Goal: Information Seeking & Learning: Learn about a topic

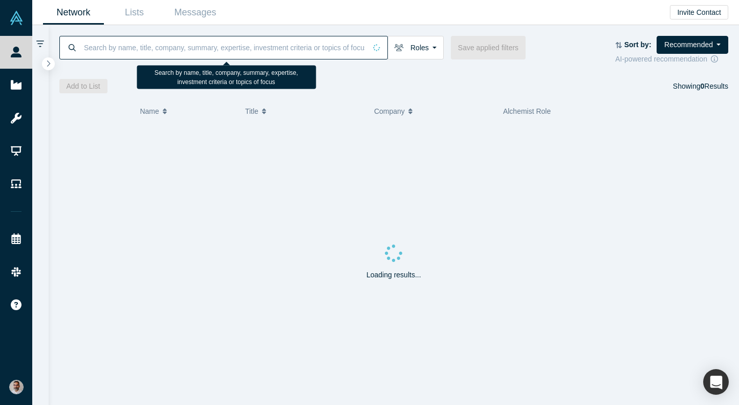
click at [198, 45] on input at bounding box center [224, 47] width 283 height 24
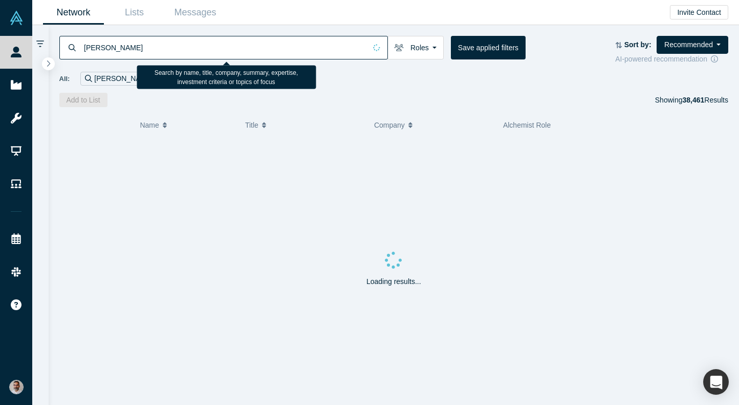
type input "[PERSON_NAME]"
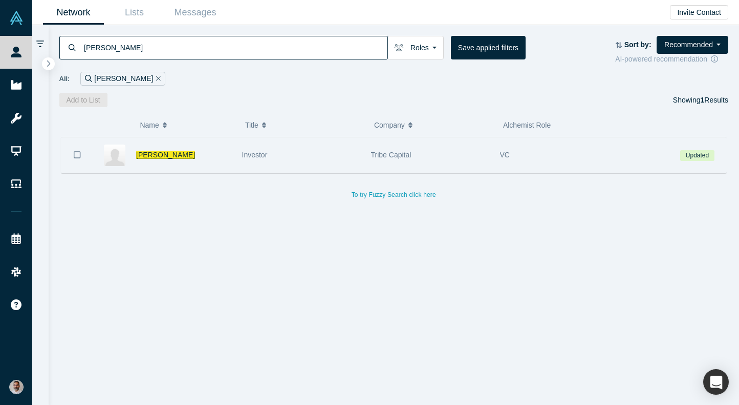
click at [168, 157] on span "[PERSON_NAME]" at bounding box center [165, 155] width 59 height 8
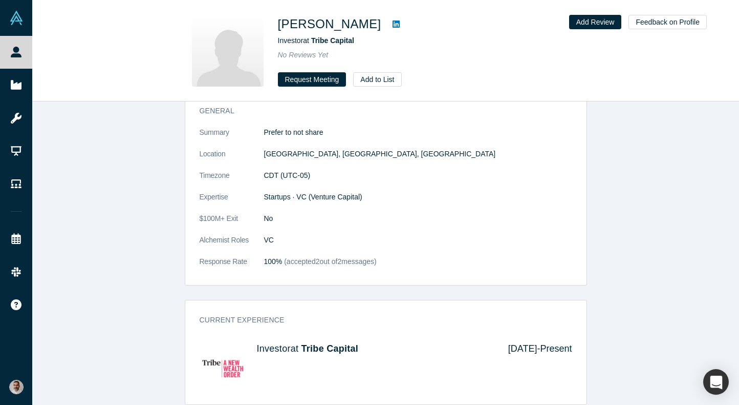
scroll to position [914, 0]
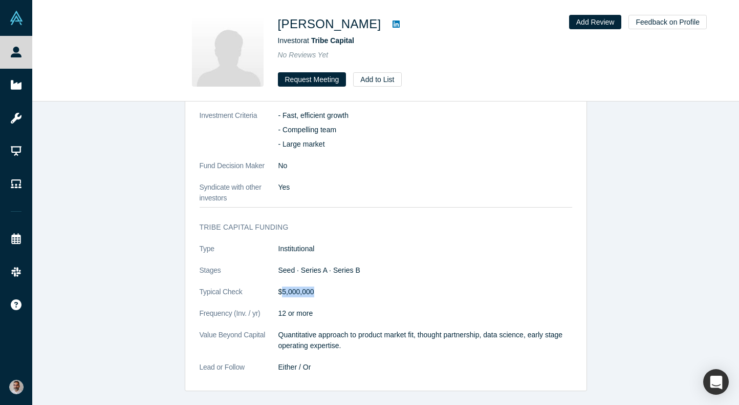
drag, startPoint x: 318, startPoint y: 289, endPoint x: 282, endPoint y: 290, distance: 36.9
click at [282, 290] on dd "$5,000,000" at bounding box center [426, 291] width 294 height 11
copy dd "5,000,000"
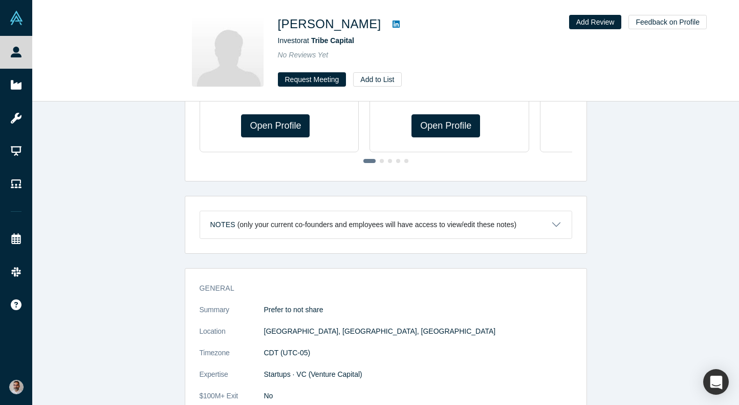
scroll to position [265, 0]
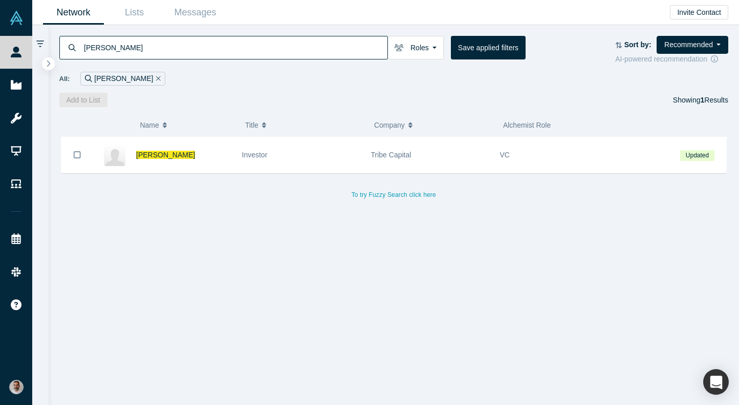
click at [168, 46] on input "[PERSON_NAME]" at bounding box center [235, 47] width 305 height 24
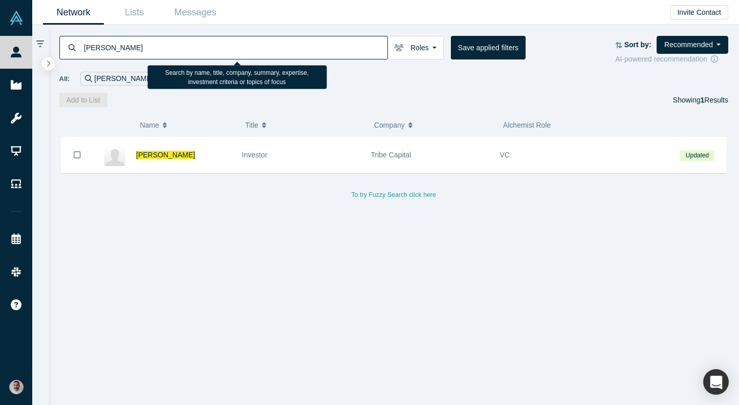
click at [168, 46] on input "[PERSON_NAME]" at bounding box center [235, 47] width 305 height 24
paste input "[PERSON_NAME]"
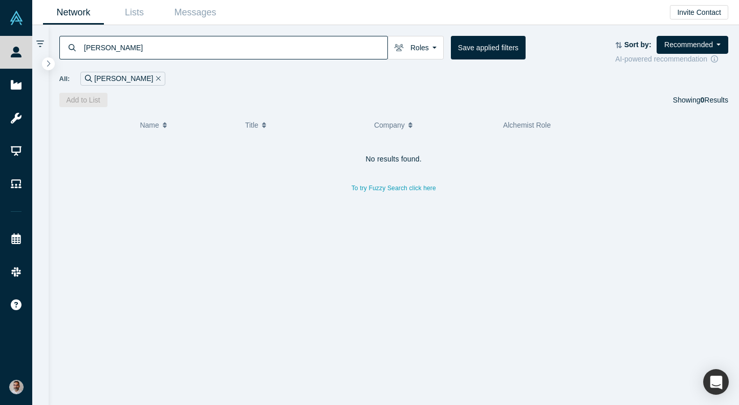
click at [150, 50] on input "[PERSON_NAME]" at bounding box center [235, 47] width 305 height 24
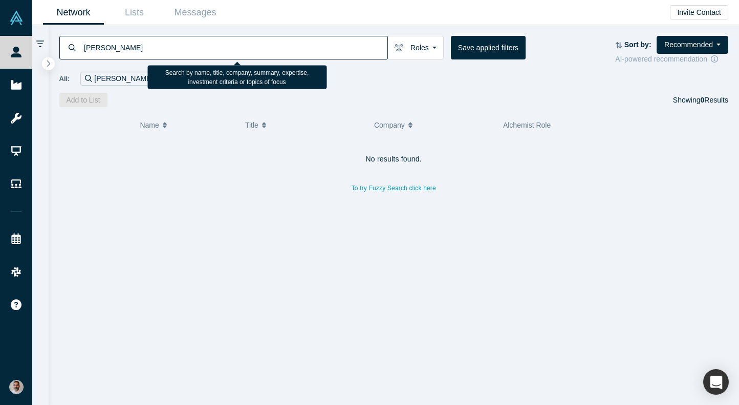
click at [150, 50] on input "[PERSON_NAME]" at bounding box center [235, 47] width 305 height 24
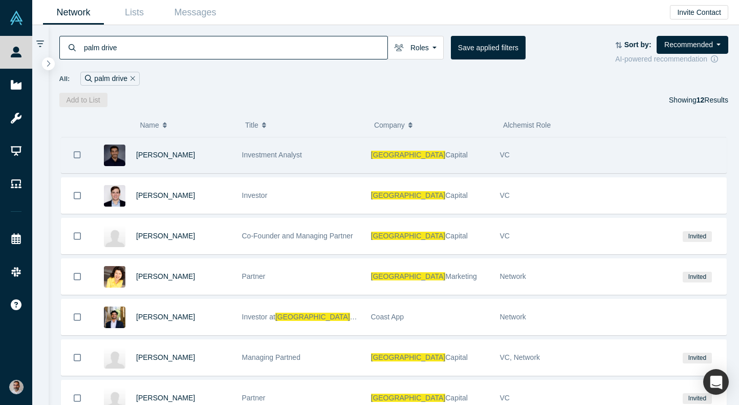
click at [249, 150] on div "Investment Analyst" at bounding box center [301, 154] width 118 height 35
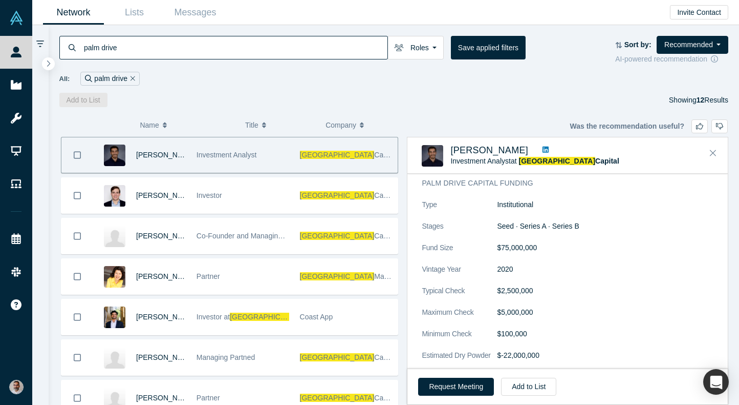
scroll to position [488, 0]
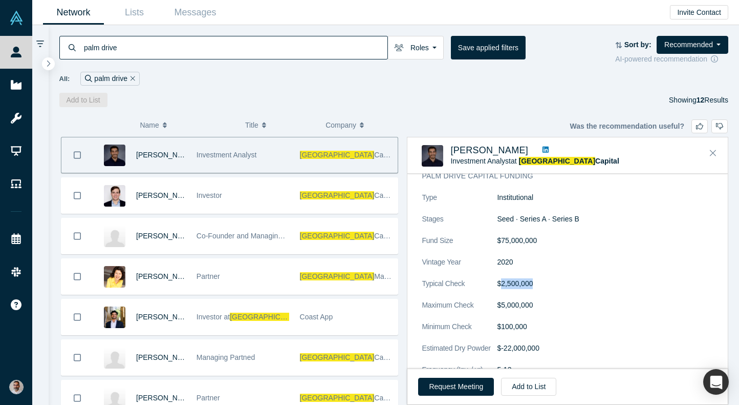
drag, startPoint x: 538, startPoint y: 283, endPoint x: 502, endPoint y: 285, distance: 35.4
click at [502, 285] on dd "$2,500,000" at bounding box center [605, 283] width 217 height 11
copy dd "2,500,000"
drag, startPoint x: 530, startPoint y: 322, endPoint x: 500, endPoint y: 323, distance: 29.7
click at [500, 323] on dd "$100,000" at bounding box center [605, 326] width 217 height 11
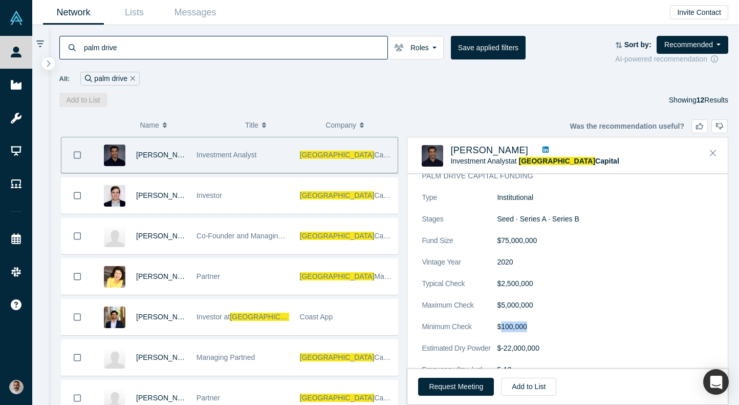
copy dd "100,000"
drag, startPoint x: 531, startPoint y: 306, endPoint x: 501, endPoint y: 306, distance: 30.7
click at [501, 306] on dd "$5,000,000" at bounding box center [605, 305] width 217 height 11
copy dd "5,000,000"
drag, startPoint x: 585, startPoint y: 217, endPoint x: 491, endPoint y: 218, distance: 93.7
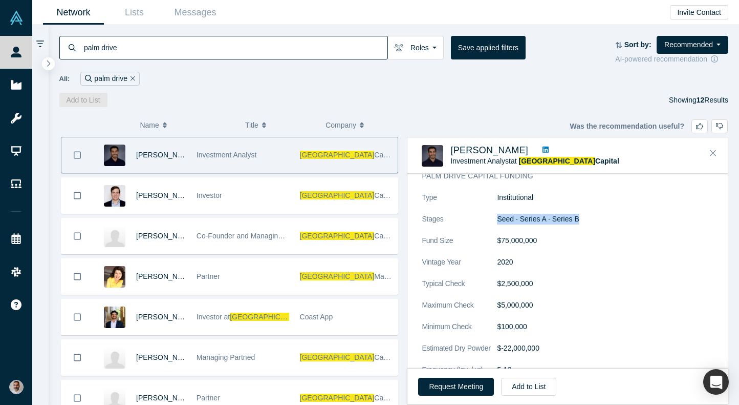
click at [491, 218] on dl "Type Institutional Stages Seed · Series A · Series B Fund Size $75,000,000 Vint…" at bounding box center [568, 353] width 292 height 323
copy dl "Seed · Series A · Series B"
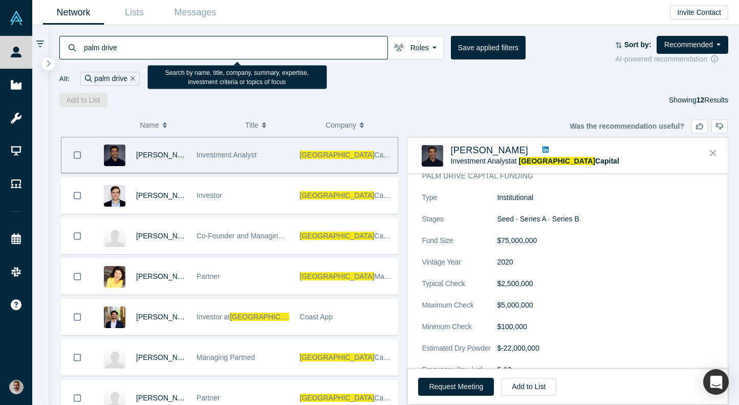
click at [206, 38] on input "palm drive" at bounding box center [235, 47] width 305 height 24
paste input "[PERSON_NAME]"
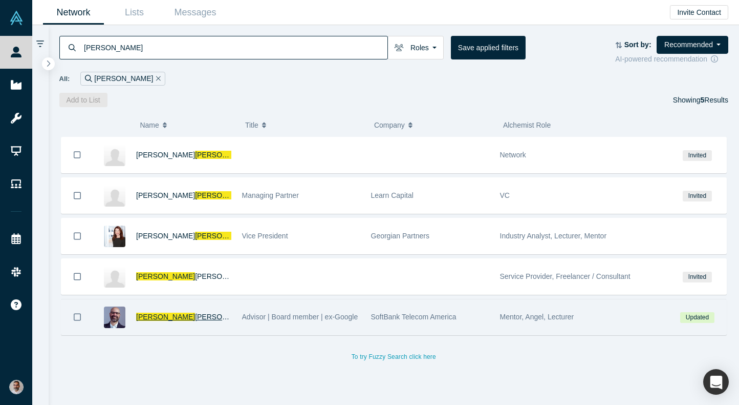
type input "[PERSON_NAME]"
click at [195, 317] on span "[PERSON_NAME]" at bounding box center [224, 316] width 59 height 8
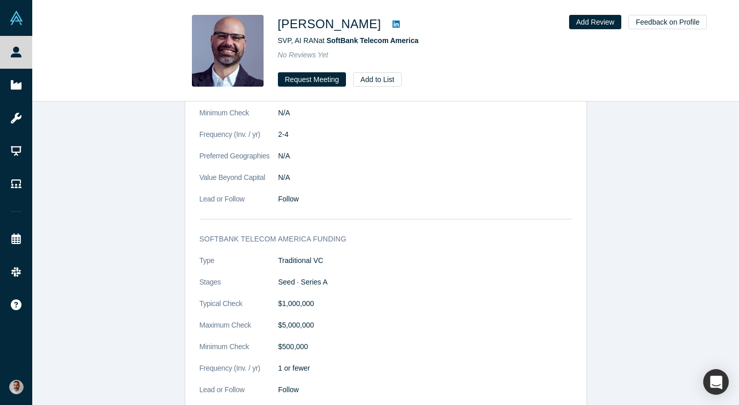
scroll to position [1152, 0]
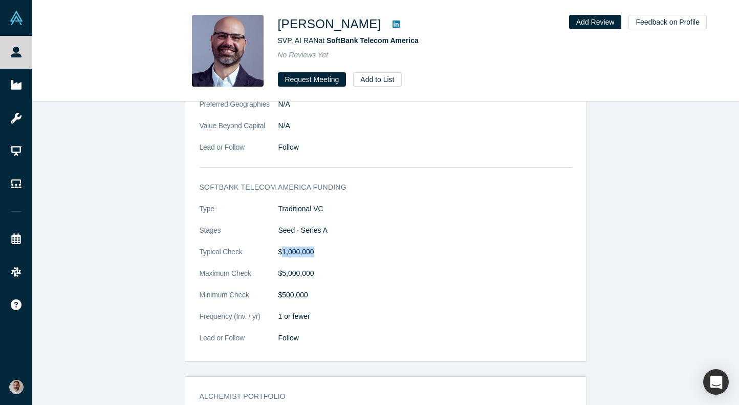
drag, startPoint x: 322, startPoint y: 240, endPoint x: 281, endPoint y: 241, distance: 41.5
click at [281, 246] on dd "$1,000,000" at bounding box center [426, 251] width 294 height 11
copy dd "1,000,000"
drag, startPoint x: 318, startPoint y: 259, endPoint x: 283, endPoint y: 260, distance: 34.8
click at [283, 268] on dd "$5,000,000" at bounding box center [426, 273] width 294 height 11
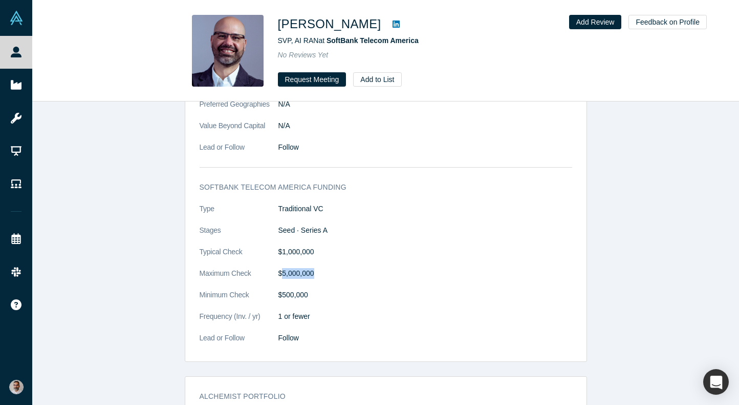
copy dd "5,000,000"
drag, startPoint x: 317, startPoint y: 283, endPoint x: 282, endPoint y: 283, distance: 34.8
click at [282, 289] on dd "$500,000" at bounding box center [426, 294] width 294 height 11
copy dd "500,000"
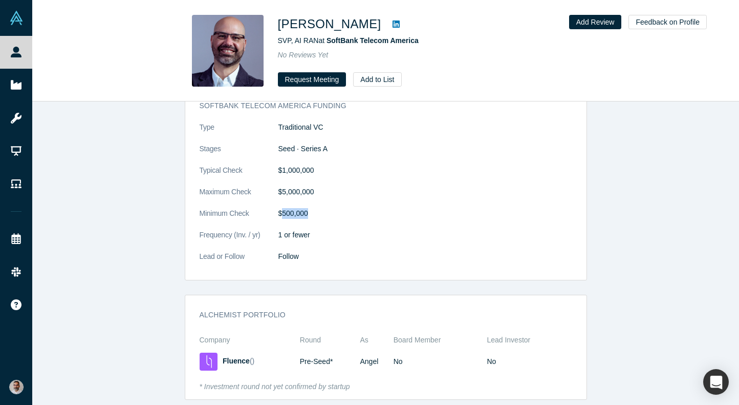
scroll to position [1336, 0]
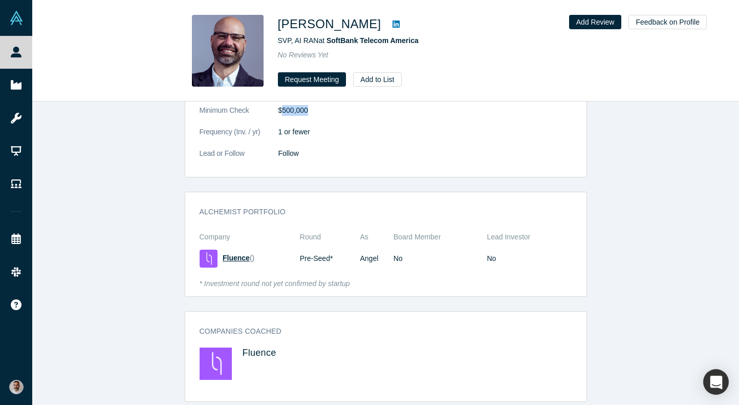
click at [242, 253] on span "Fluence" at bounding box center [236, 257] width 27 height 8
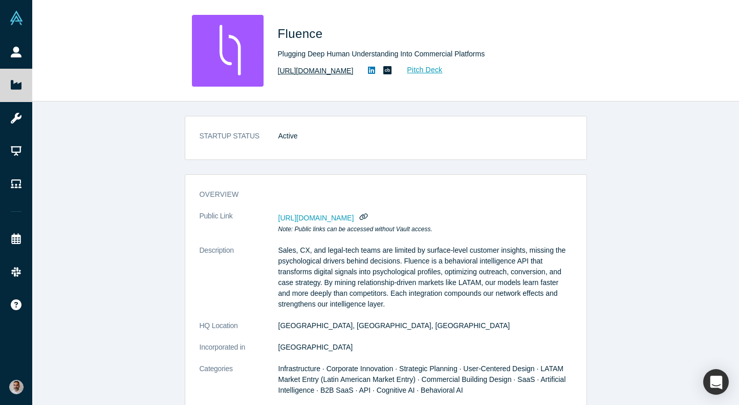
click at [349, 70] on link "[URL][DOMAIN_NAME]" at bounding box center [316, 71] width 76 height 11
click at [443, 71] on link "Pitch Deck" at bounding box center [419, 70] width 47 height 12
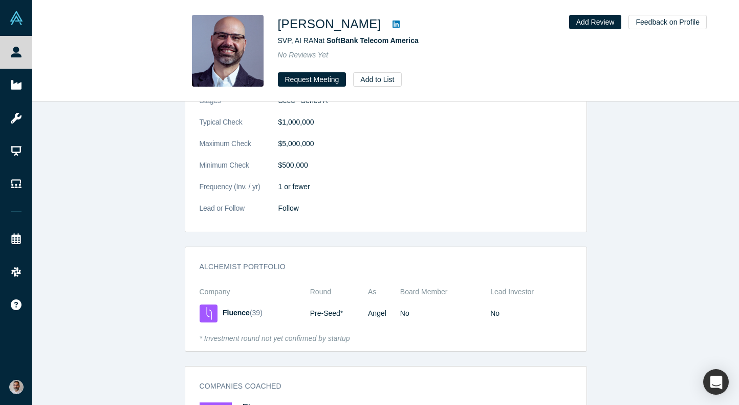
scroll to position [1336, 0]
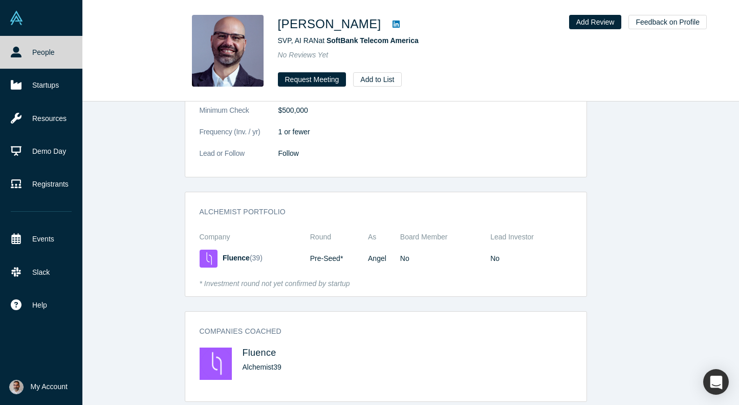
click at [50, 50] on link "People" at bounding box center [41, 52] width 82 height 33
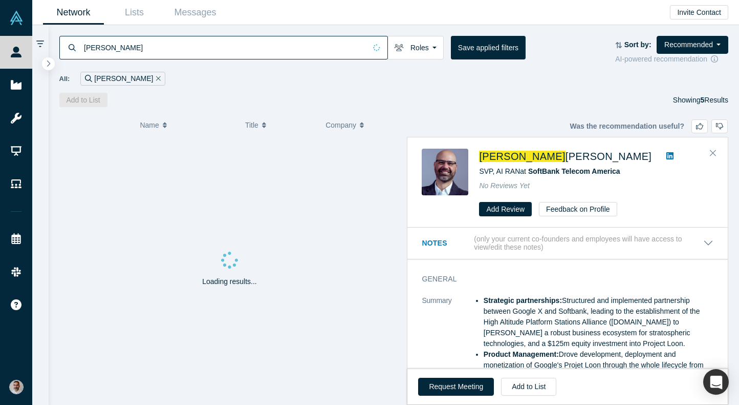
click at [225, 48] on input "[PERSON_NAME]" at bounding box center [224, 47] width 283 height 24
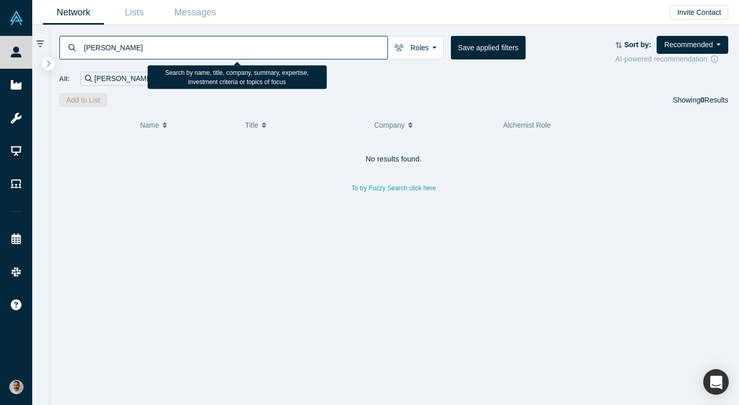
click at [114, 47] on input "[PERSON_NAME]" at bounding box center [235, 47] width 305 height 24
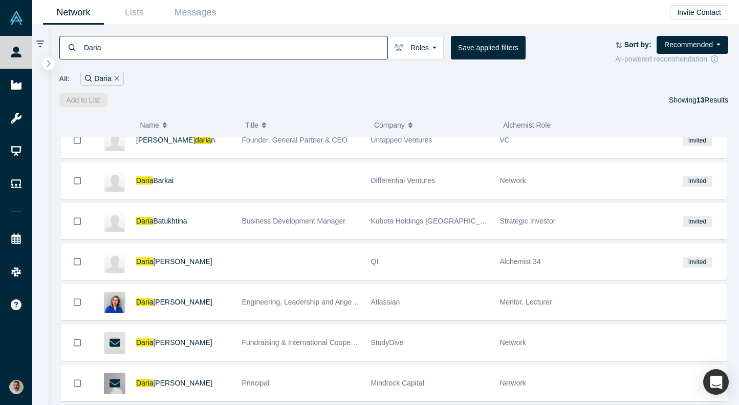
scroll to position [282, 0]
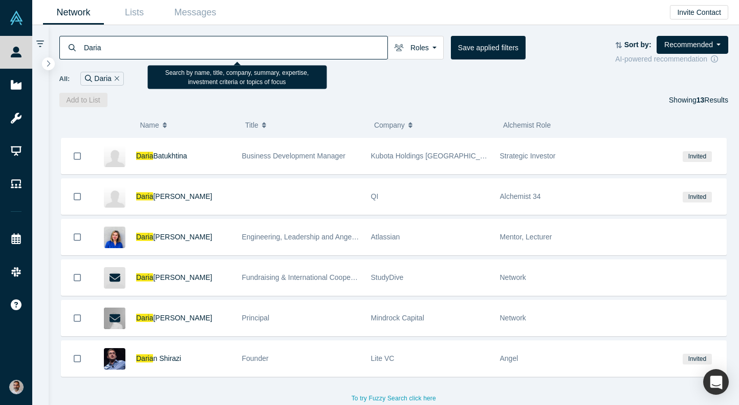
click at [115, 41] on input "Daria" at bounding box center [235, 47] width 305 height 24
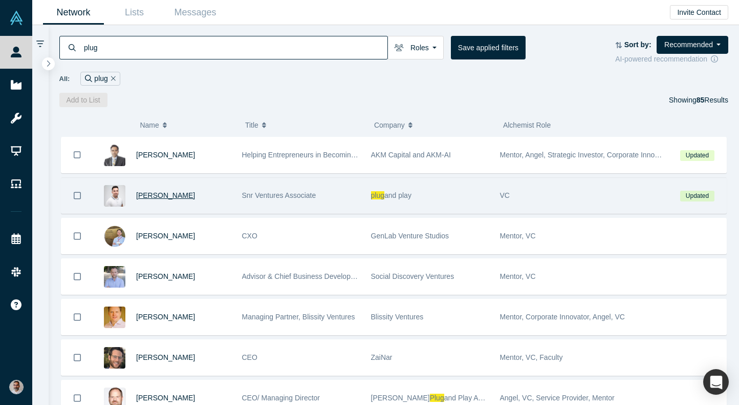
type input "plug"
click at [172, 193] on span "[PERSON_NAME]" at bounding box center [165, 195] width 59 height 8
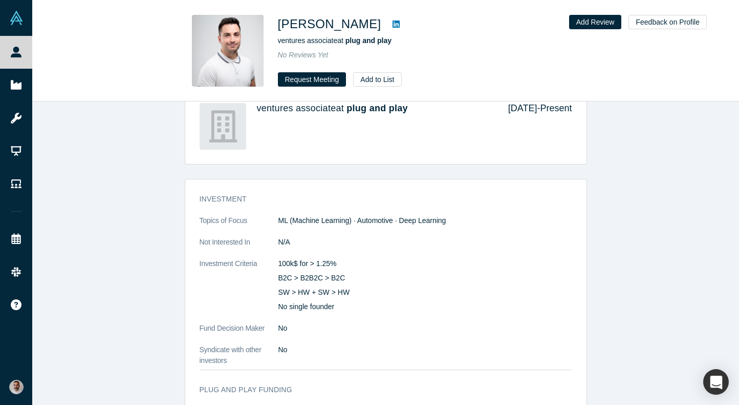
scroll to position [825, 0]
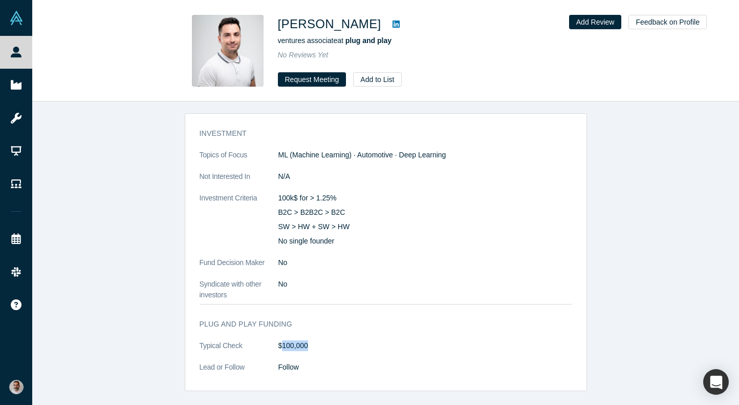
drag, startPoint x: 309, startPoint y: 342, endPoint x: 281, endPoint y: 342, distance: 28.2
click at [281, 342] on dd "$100,000" at bounding box center [426, 345] width 294 height 11
copy dd "100,000"
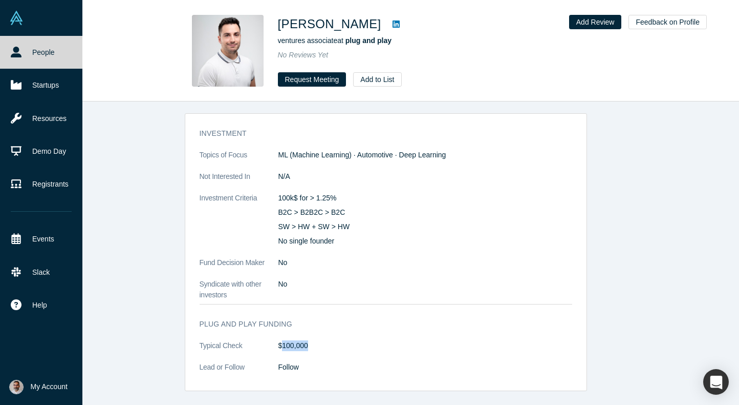
click at [54, 49] on link "People" at bounding box center [41, 52] width 82 height 33
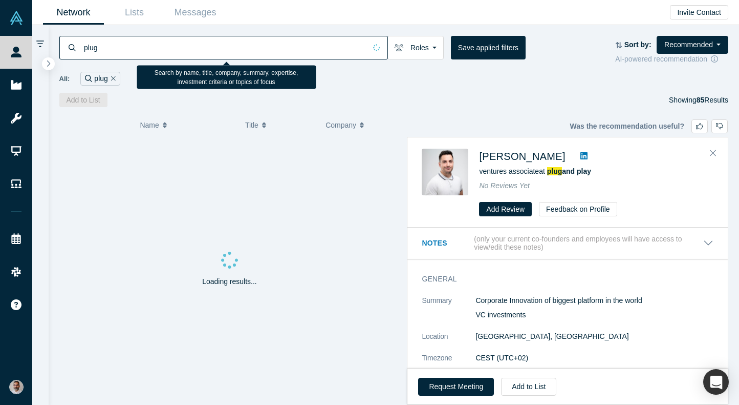
click at [203, 49] on input "plug" at bounding box center [224, 47] width 283 height 24
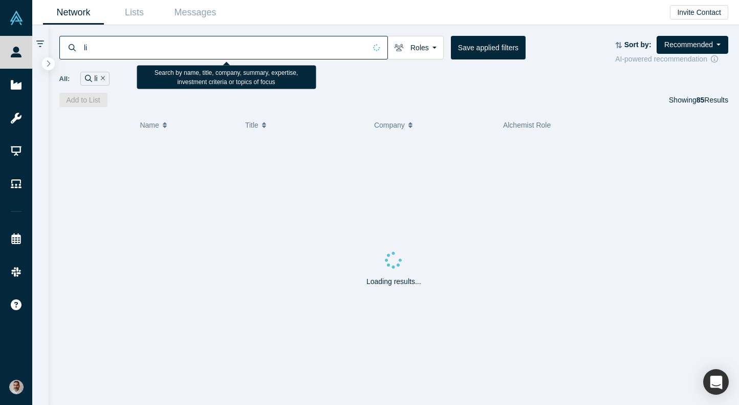
type input "l"
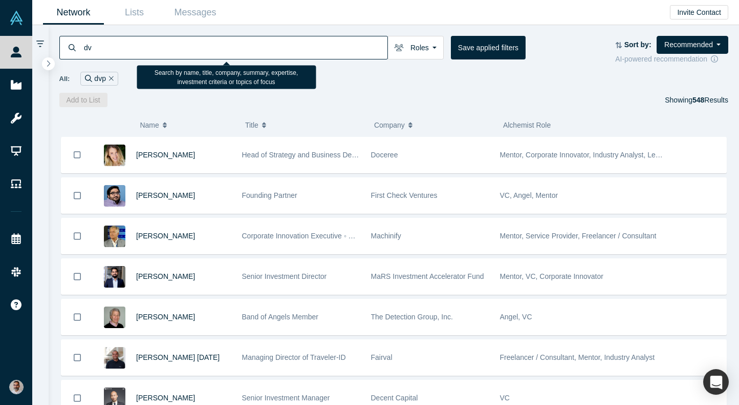
type input "d"
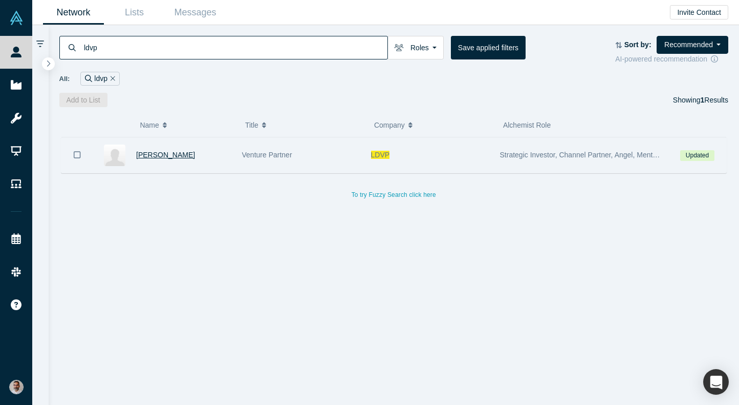
type input "ldvp"
click at [150, 156] on span "[PERSON_NAME]" at bounding box center [165, 155] width 59 height 8
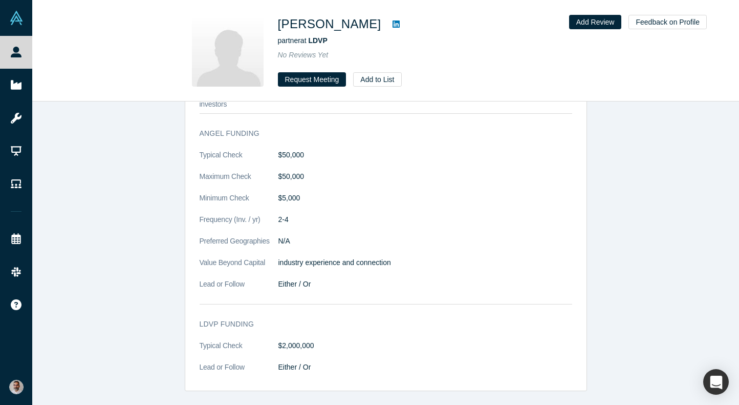
scroll to position [1188, 0]
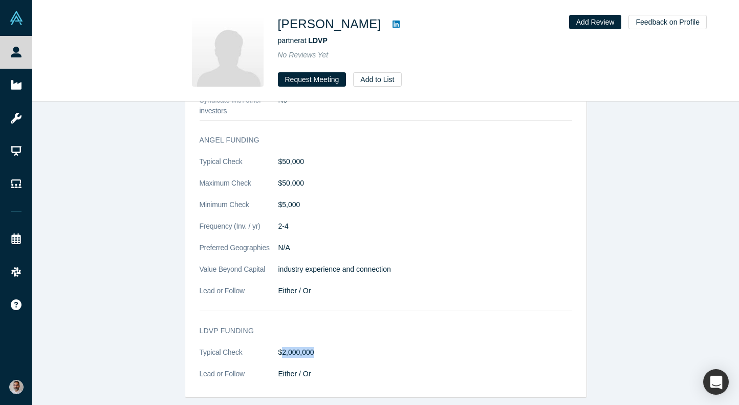
drag, startPoint x: 320, startPoint y: 354, endPoint x: 283, endPoint y: 351, distance: 37.5
click at [283, 351] on dd "$2,000,000" at bounding box center [426, 352] width 294 height 11
copy dd "2,000,000"
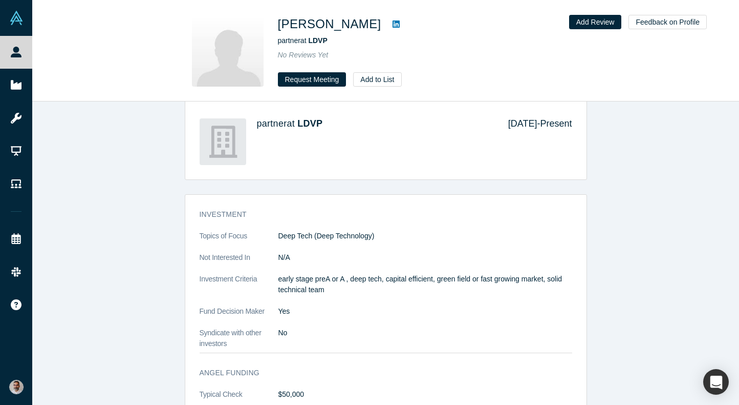
scroll to position [947, 0]
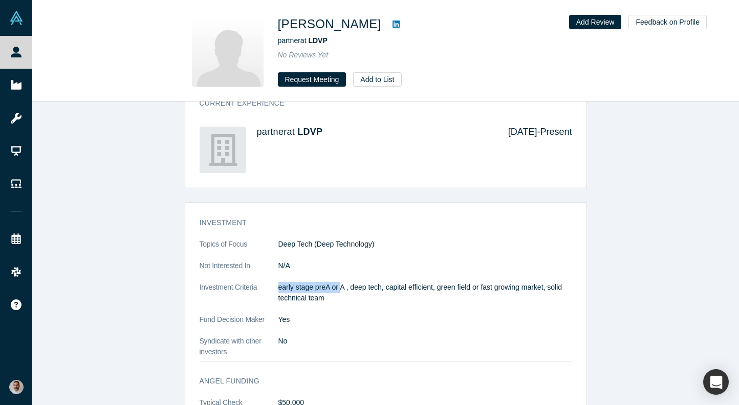
drag, startPoint x: 343, startPoint y: 285, endPoint x: 278, endPoint y: 290, distance: 65.2
click at [278, 290] on dl "Topics of Focus Deep Tech (Deep Technology) Not Interested In N/A Investment Cr…" at bounding box center [386, 298] width 373 height 118
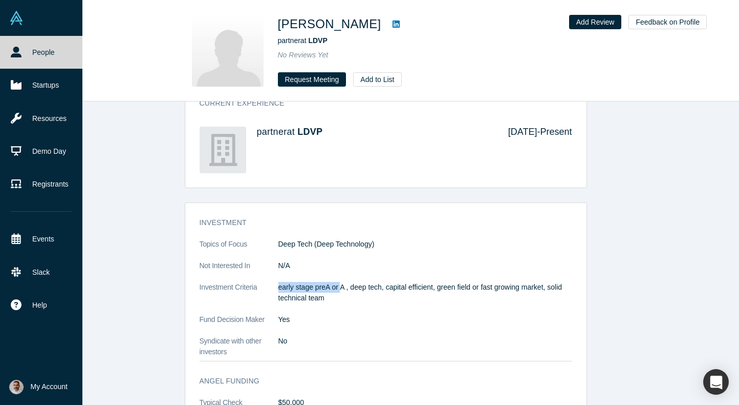
click at [44, 54] on link "People" at bounding box center [41, 52] width 82 height 33
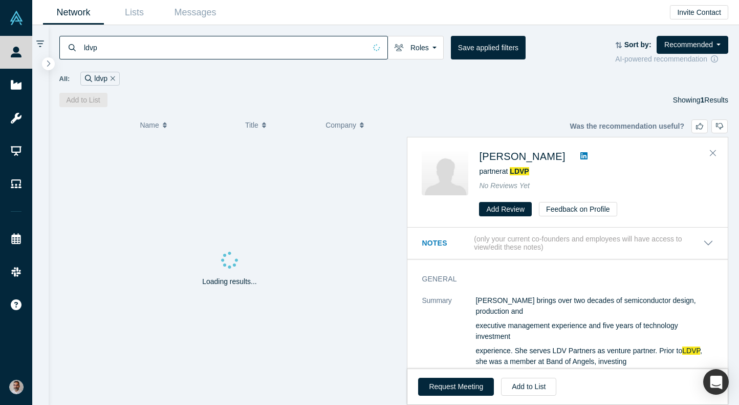
click at [189, 49] on input "ldvp" at bounding box center [224, 47] width 283 height 24
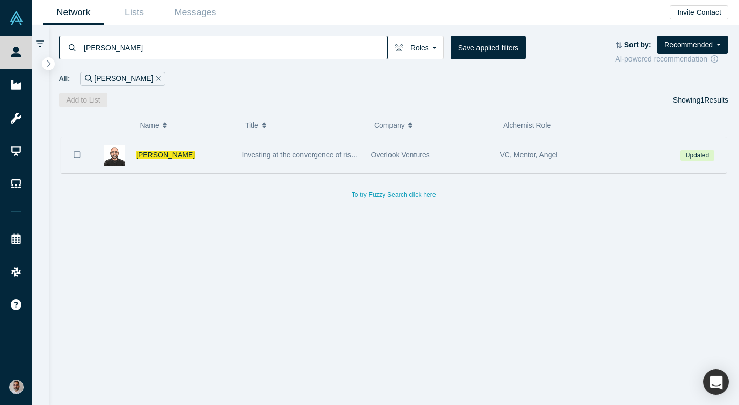
type input "[PERSON_NAME]"
click at [147, 158] on span "[PERSON_NAME]" at bounding box center [165, 155] width 59 height 8
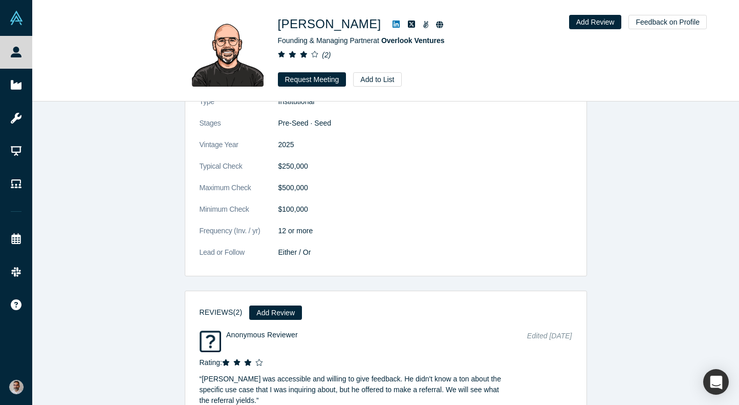
scroll to position [1356, 0]
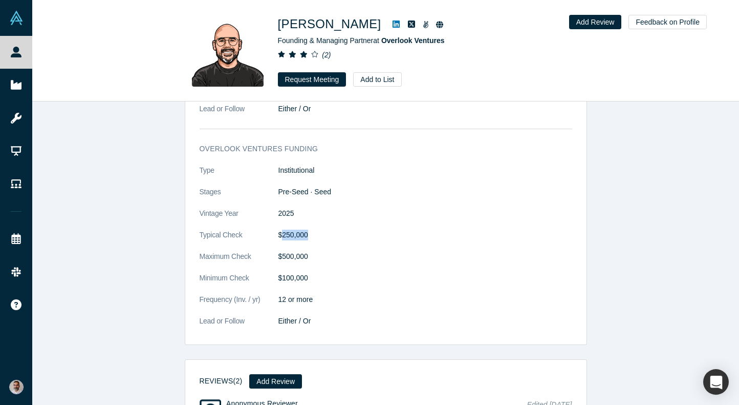
drag, startPoint x: 316, startPoint y: 233, endPoint x: 283, endPoint y: 236, distance: 33.3
click at [283, 236] on dd "$250,000" at bounding box center [426, 234] width 294 height 11
click at [435, 235] on dd "$250,000" at bounding box center [426, 234] width 294 height 11
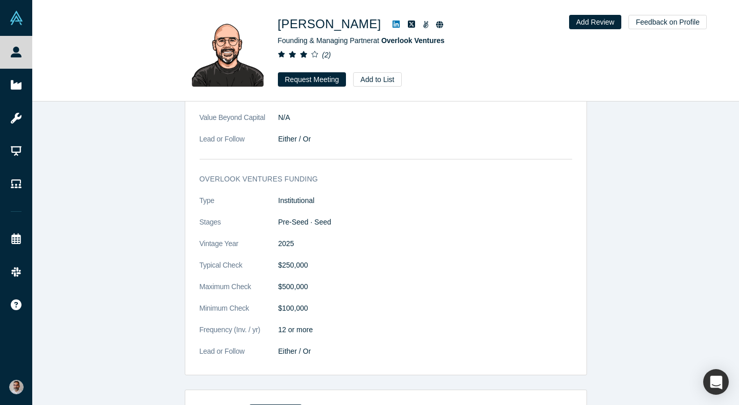
scroll to position [1296, 0]
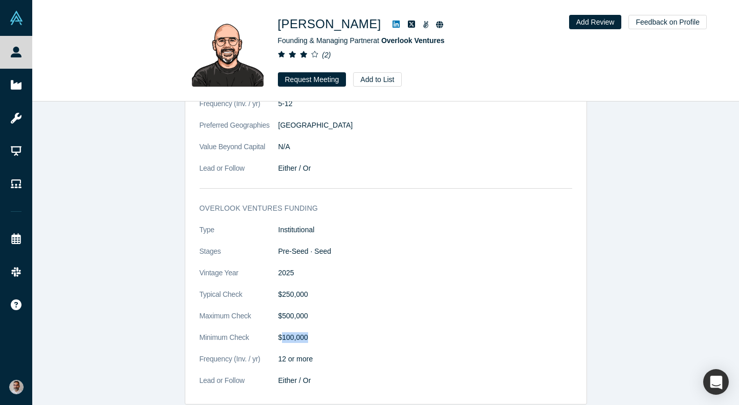
drag, startPoint x: 311, startPoint y: 337, endPoint x: 282, endPoint y: 337, distance: 28.7
click at [282, 337] on dd "$100,000" at bounding box center [426, 337] width 294 height 11
drag, startPoint x: 310, startPoint y: 313, endPoint x: 282, endPoint y: 313, distance: 27.7
click at [282, 313] on dd "$500,000" at bounding box center [426, 315] width 294 height 11
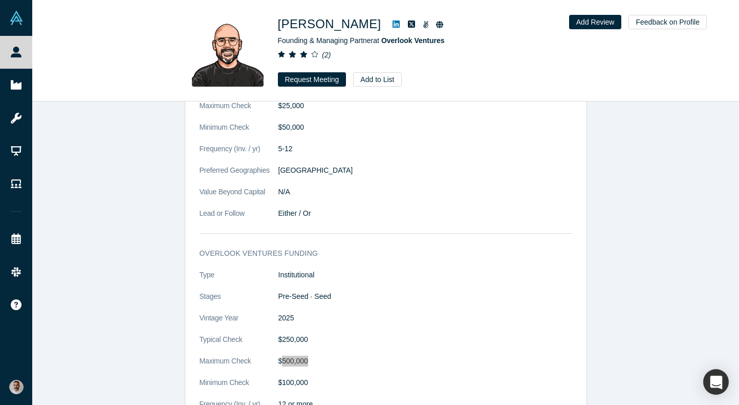
scroll to position [1249, 0]
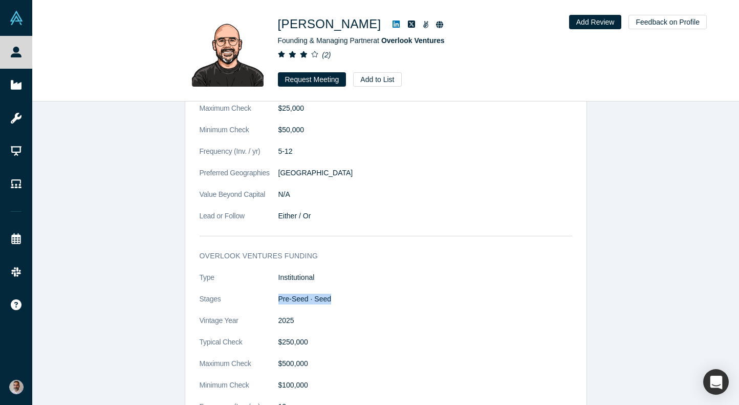
drag, startPoint x: 327, startPoint y: 298, endPoint x: 277, endPoint y: 299, distance: 49.7
click at [277, 299] on dl "Type Institutional Stages Pre-Seed · Seed Vintage Year [DATE] Typical Check $25…" at bounding box center [386, 358] width 373 height 172
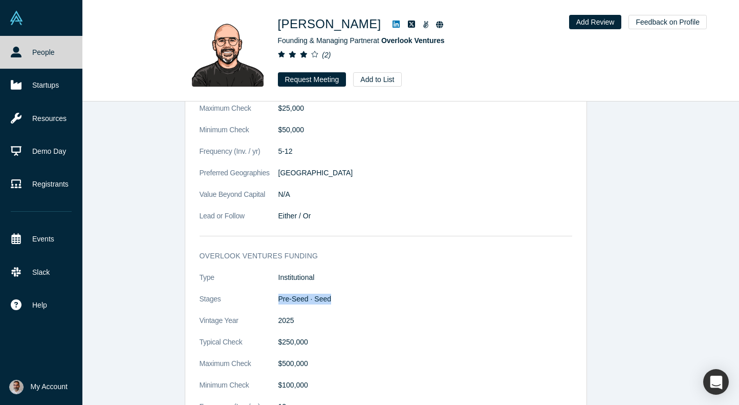
click at [46, 50] on link "People" at bounding box center [41, 52] width 82 height 33
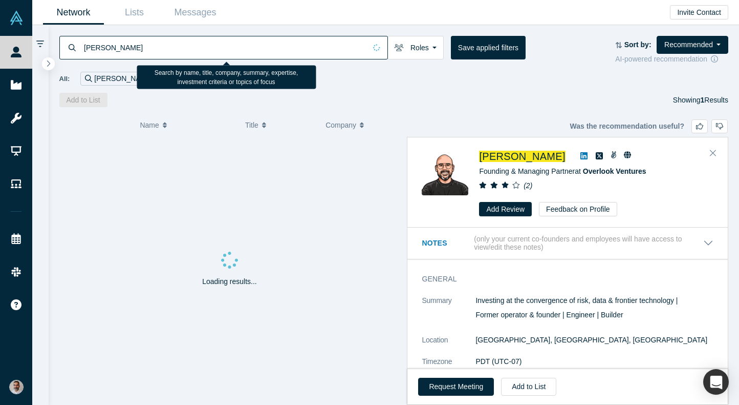
click at [156, 47] on input "[PERSON_NAME]" at bounding box center [224, 47] width 283 height 24
paste input "[PERSON_NAME]"
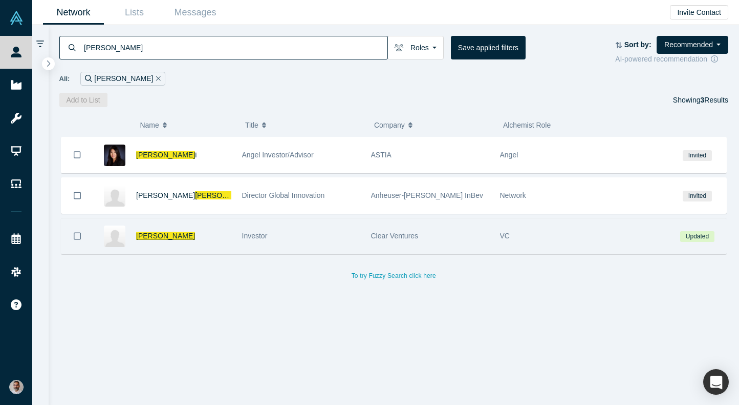
type input "[PERSON_NAME]"
click at [153, 232] on span "[PERSON_NAME]" at bounding box center [165, 235] width 59 height 8
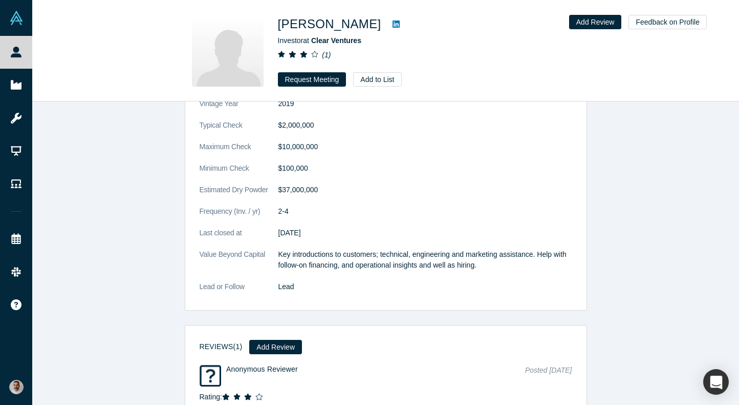
scroll to position [608, 0]
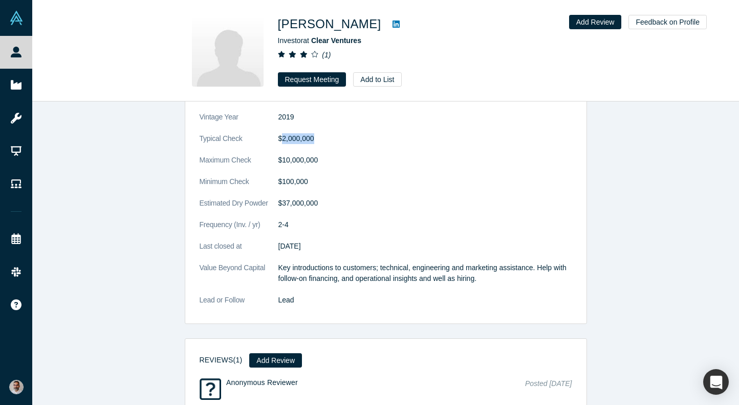
drag, startPoint x: 314, startPoint y: 137, endPoint x: 282, endPoint y: 139, distance: 32.9
click at [282, 139] on dd "$2,000,000" at bounding box center [426, 138] width 294 height 11
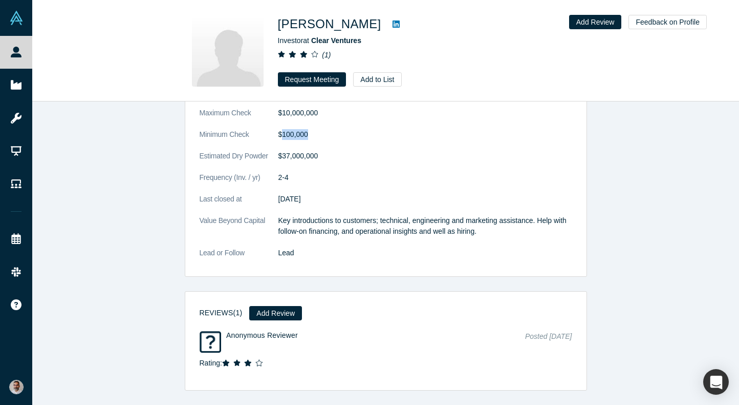
drag, startPoint x: 316, startPoint y: 133, endPoint x: 282, endPoint y: 134, distance: 34.3
click at [282, 134] on dd "$100,000" at bounding box center [426, 134] width 294 height 11
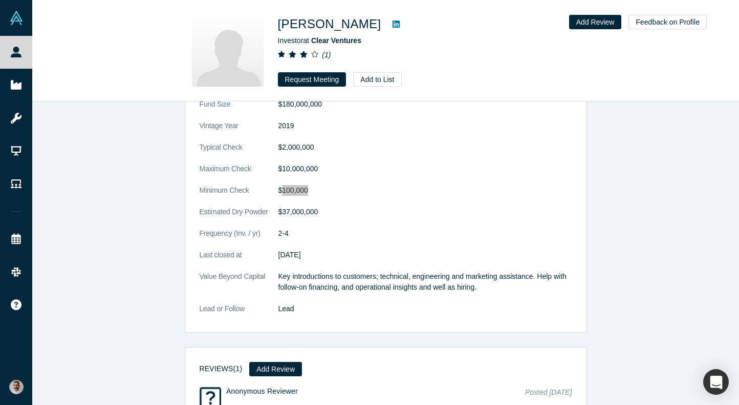
scroll to position [596, 0]
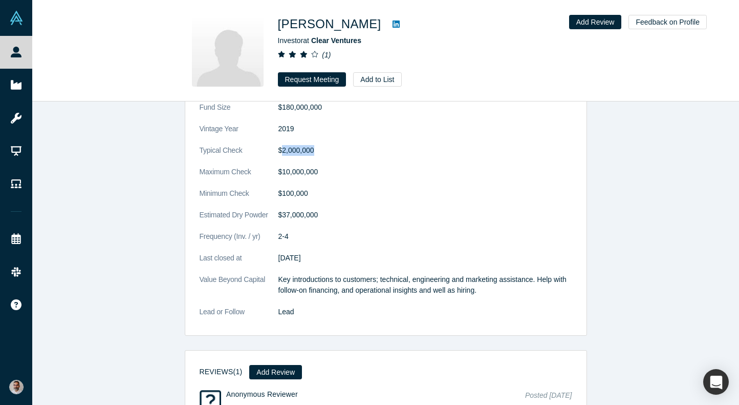
drag, startPoint x: 323, startPoint y: 151, endPoint x: 282, endPoint y: 151, distance: 41.0
click at [282, 151] on dd "$2,000,000" at bounding box center [426, 150] width 294 height 11
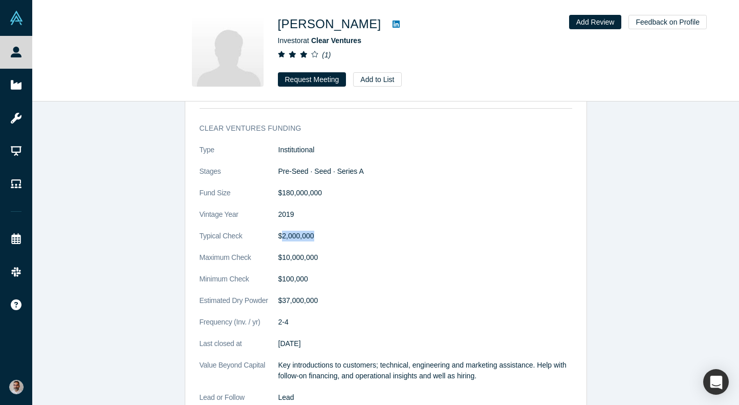
scroll to position [431, 0]
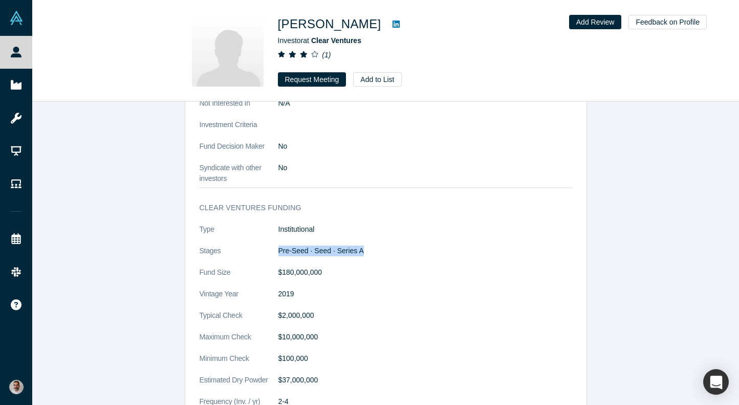
drag, startPoint x: 369, startPoint y: 251, endPoint x: 275, endPoint y: 250, distance: 93.7
click at [275, 250] on dl "Type Institutional Stages Pre-Seed · Seed · Series A Fund Size $180,000,000 Vin…" at bounding box center [386, 358] width 373 height 269
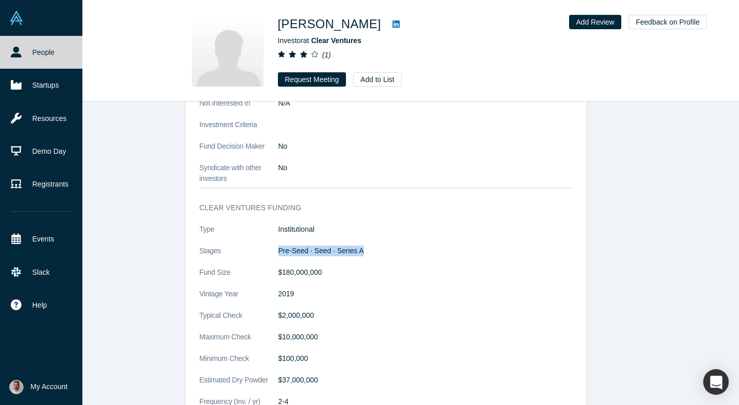
click at [55, 52] on link "People" at bounding box center [41, 52] width 82 height 33
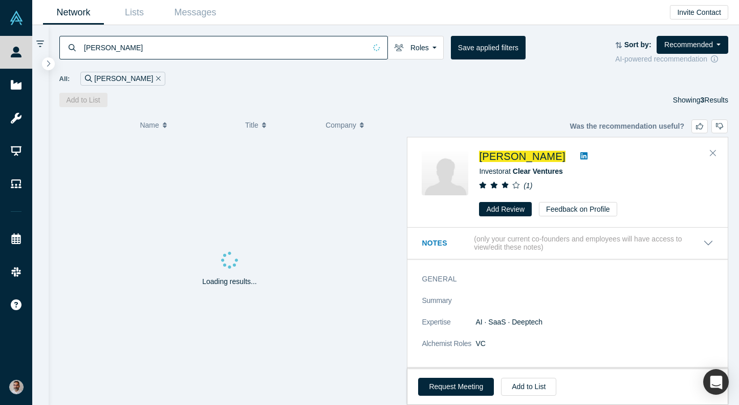
click at [222, 45] on input "[PERSON_NAME]" at bounding box center [224, 47] width 283 height 24
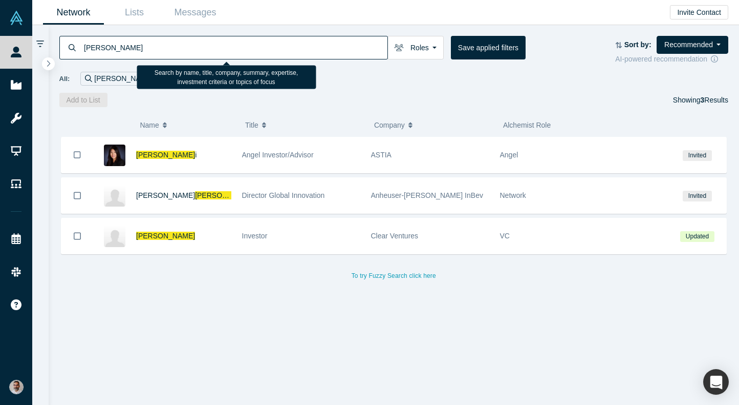
click at [222, 45] on input "[PERSON_NAME]" at bounding box center [235, 47] width 305 height 24
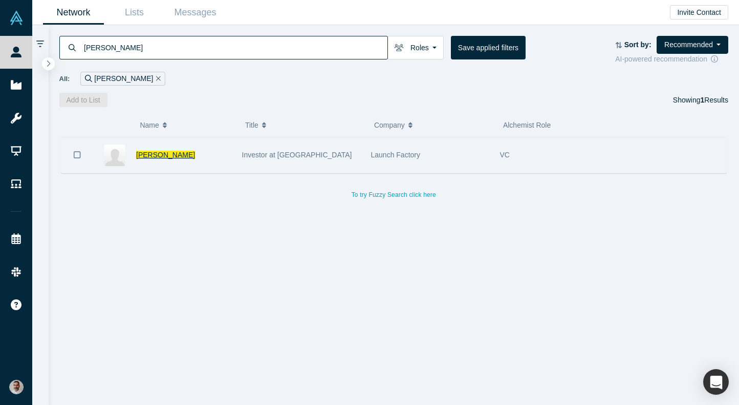
type input "[PERSON_NAME]"
click at [161, 153] on span "[PERSON_NAME]" at bounding box center [165, 155] width 59 height 8
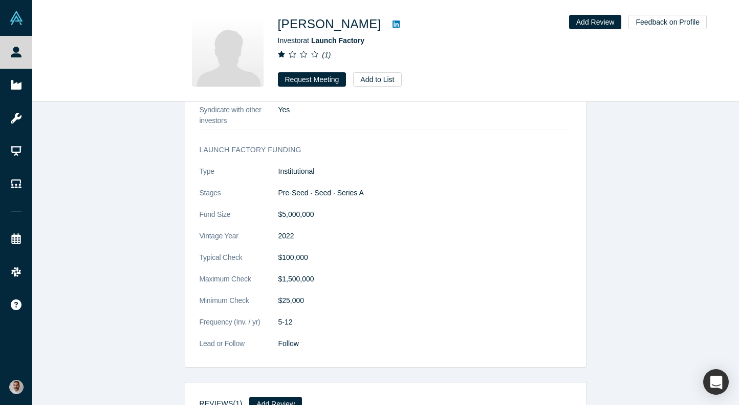
scroll to position [1006, 0]
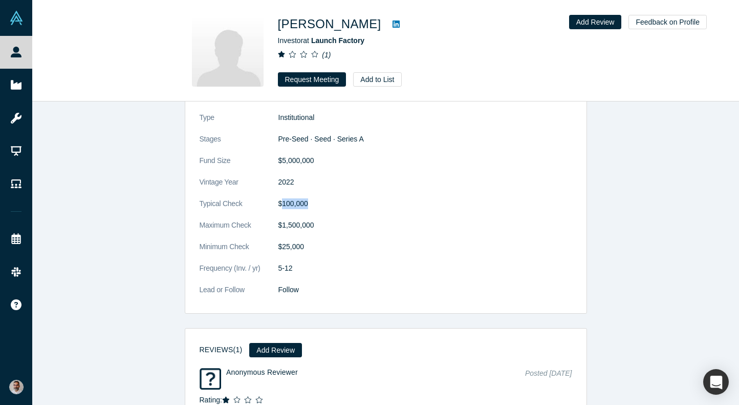
drag, startPoint x: 311, startPoint y: 202, endPoint x: 282, endPoint y: 202, distance: 29.2
click at [282, 202] on dd "$100,000" at bounding box center [426, 203] width 294 height 11
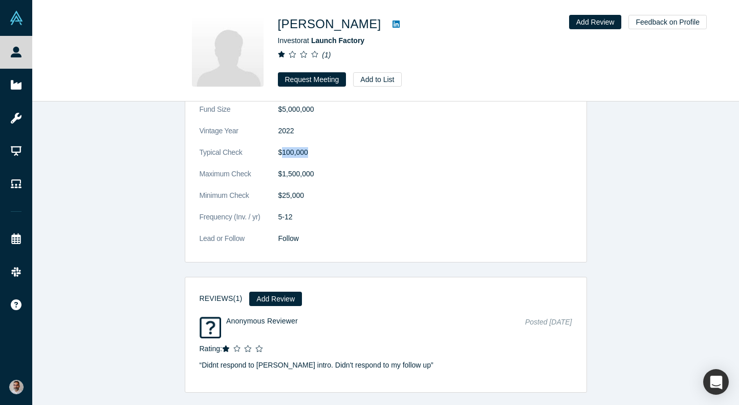
scroll to position [1059, 0]
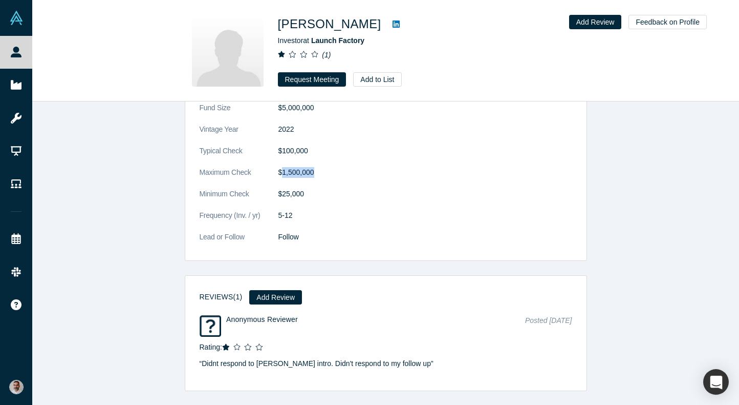
drag, startPoint x: 306, startPoint y: 173, endPoint x: 282, endPoint y: 174, distance: 24.1
click at [282, 174] on dd "$1,500,000" at bounding box center [426, 172] width 294 height 11
drag, startPoint x: 304, startPoint y: 193, endPoint x: 283, endPoint y: 193, distance: 20.5
click at [283, 193] on dd "$25,000" at bounding box center [426, 193] width 294 height 11
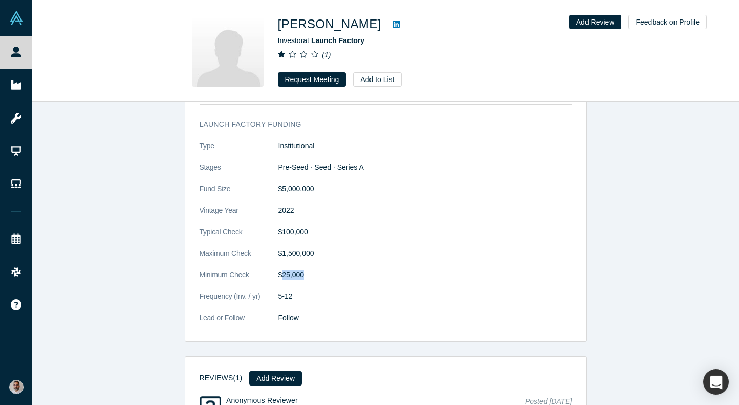
scroll to position [914, 0]
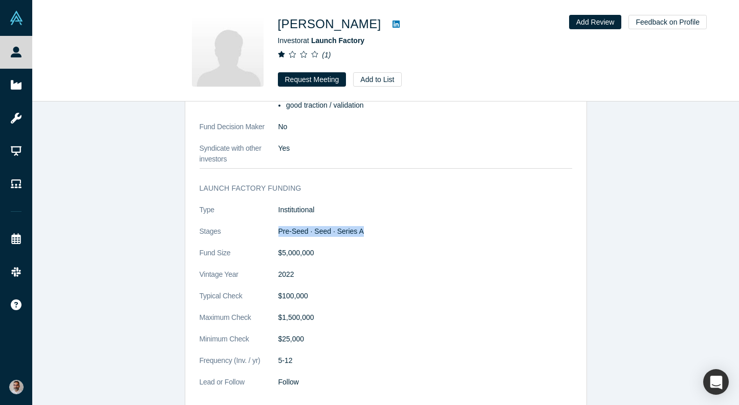
drag, startPoint x: 372, startPoint y: 229, endPoint x: 275, endPoint y: 231, distance: 96.3
click at [275, 231] on dl "Type Institutional Stages Pre-Seed · Seed · Series A Fund Size $5,000,000 Vinta…" at bounding box center [386, 301] width 373 height 194
